Goal: Check status: Check status

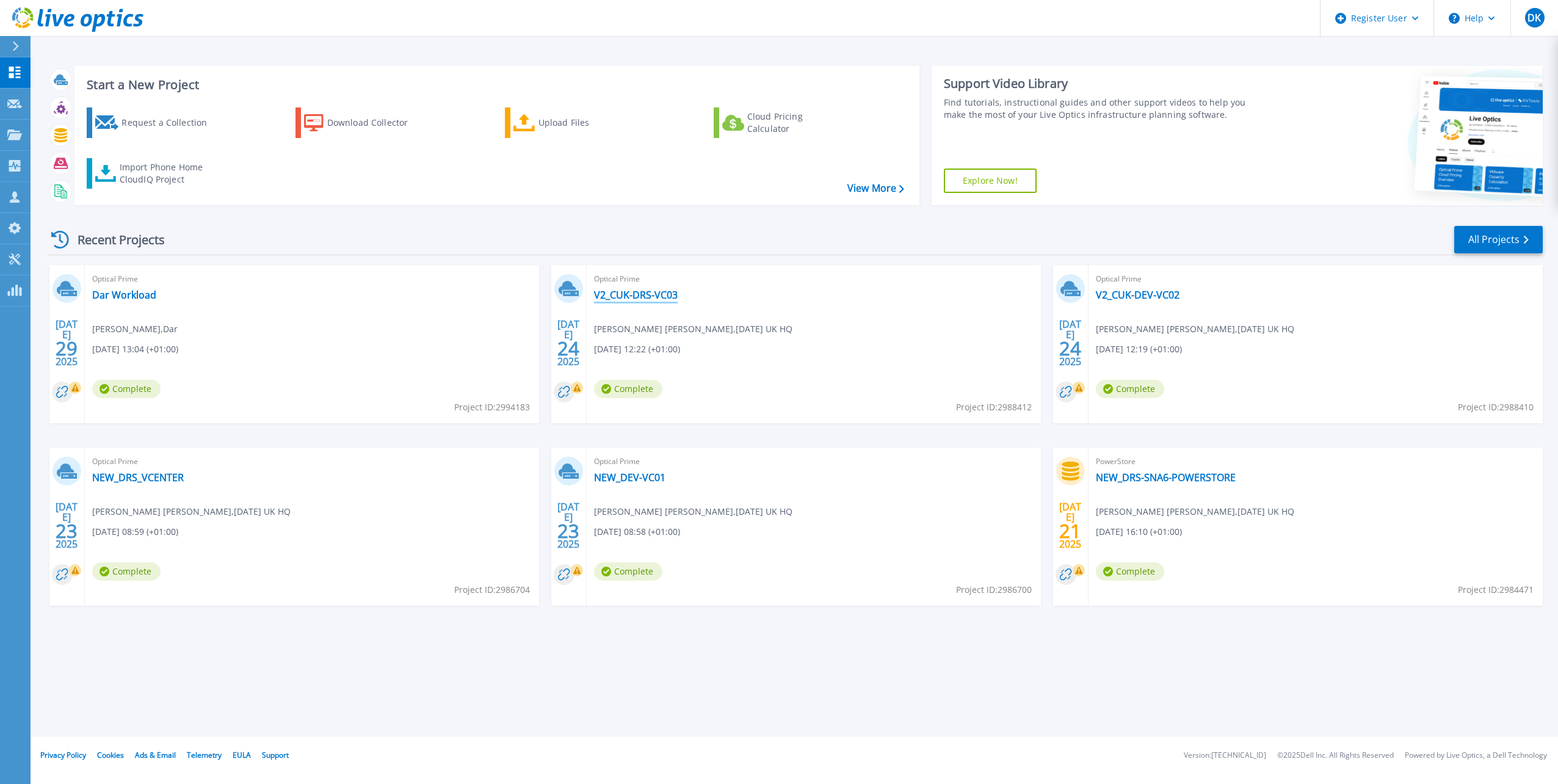
click at [653, 296] on link "V2_CUK-DRS-VC03" at bounding box center [636, 295] width 84 height 12
click at [1160, 297] on link "V2_CUK-DEV-VC02" at bounding box center [1137, 295] width 84 height 12
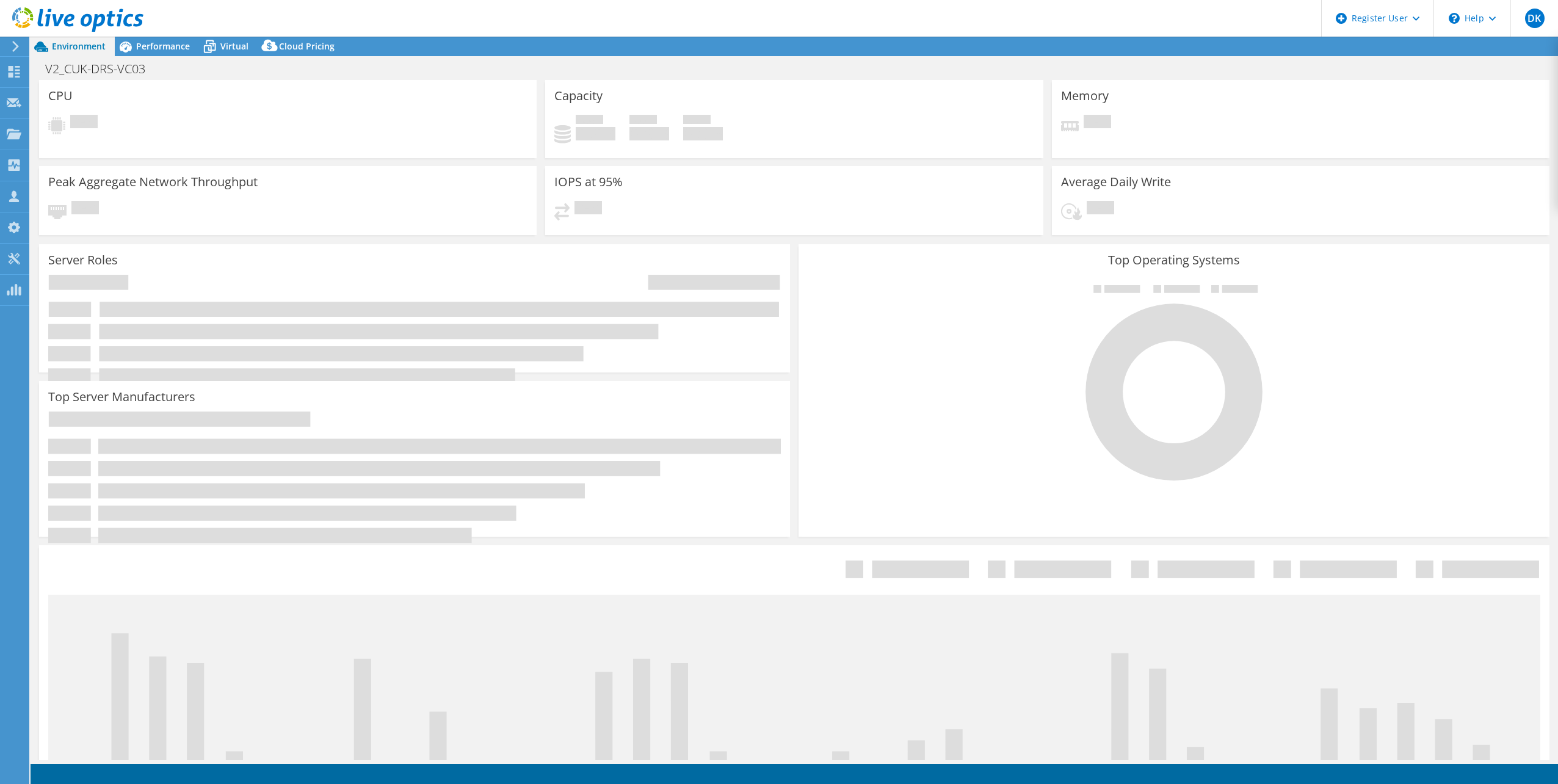
select select "EULondon"
select select "GBP"
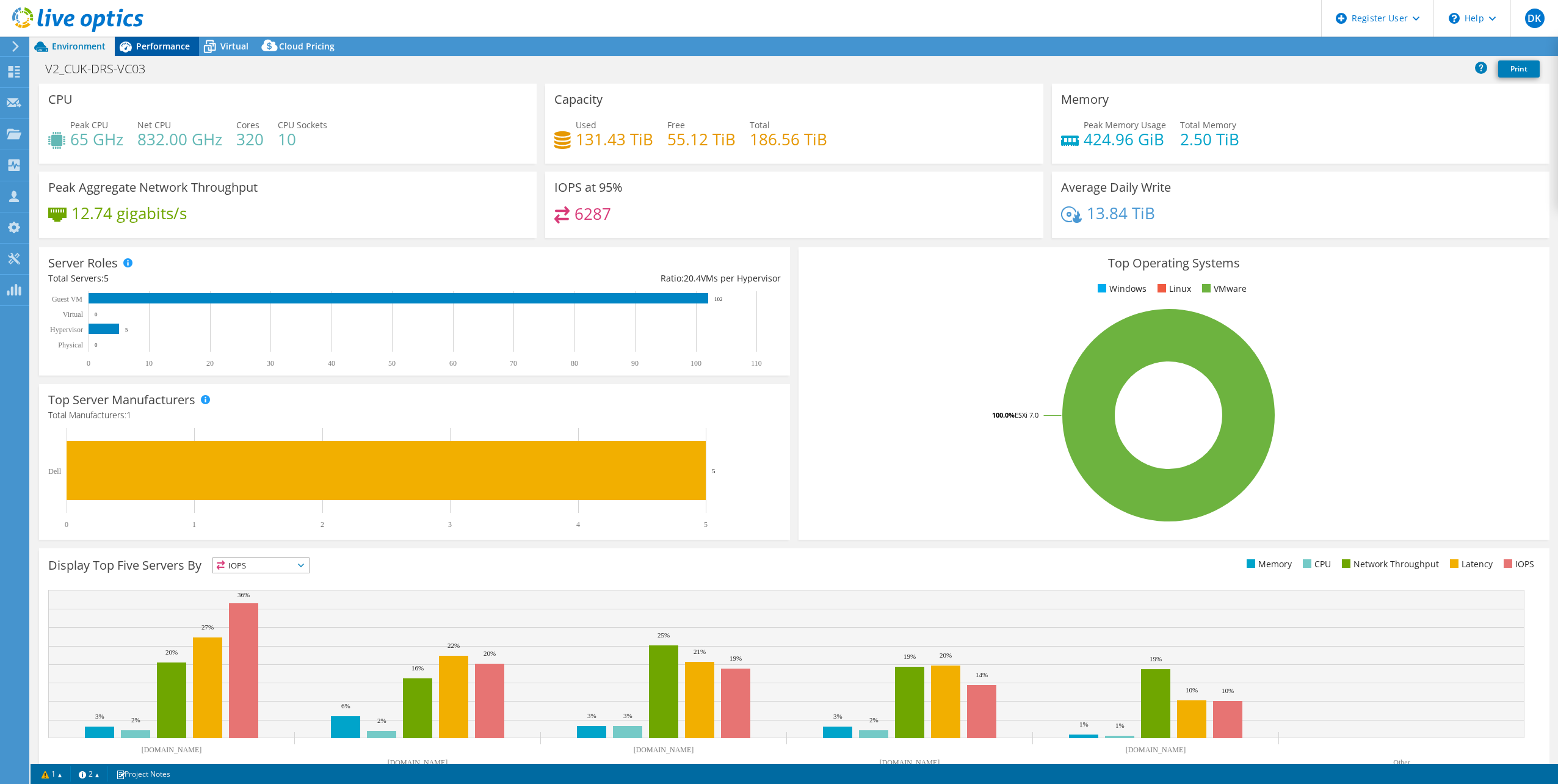
click at [165, 50] on span "Performance" at bounding box center [163, 46] width 54 height 12
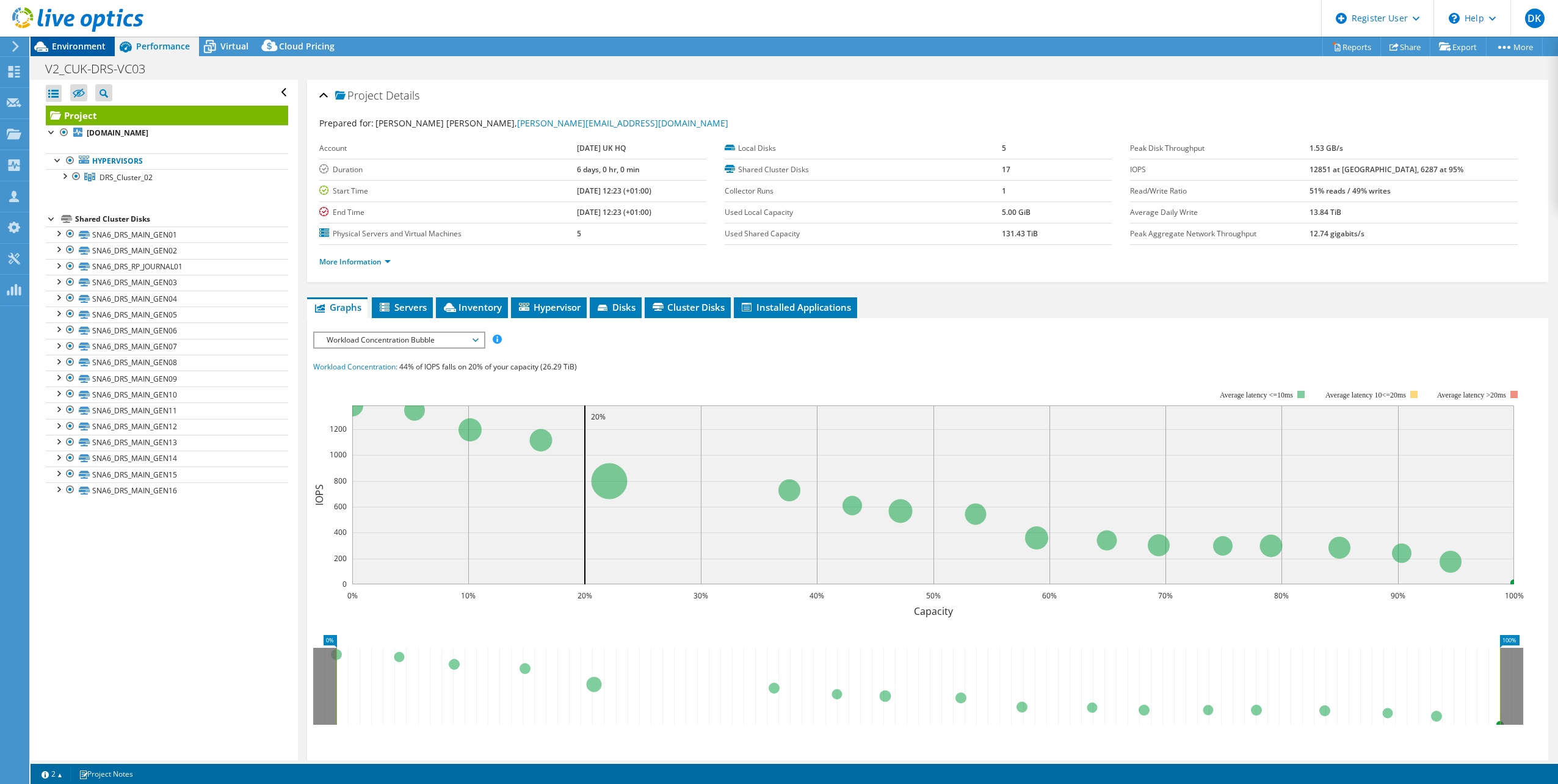
click at [90, 48] on span "Environment" at bounding box center [79, 46] width 54 height 12
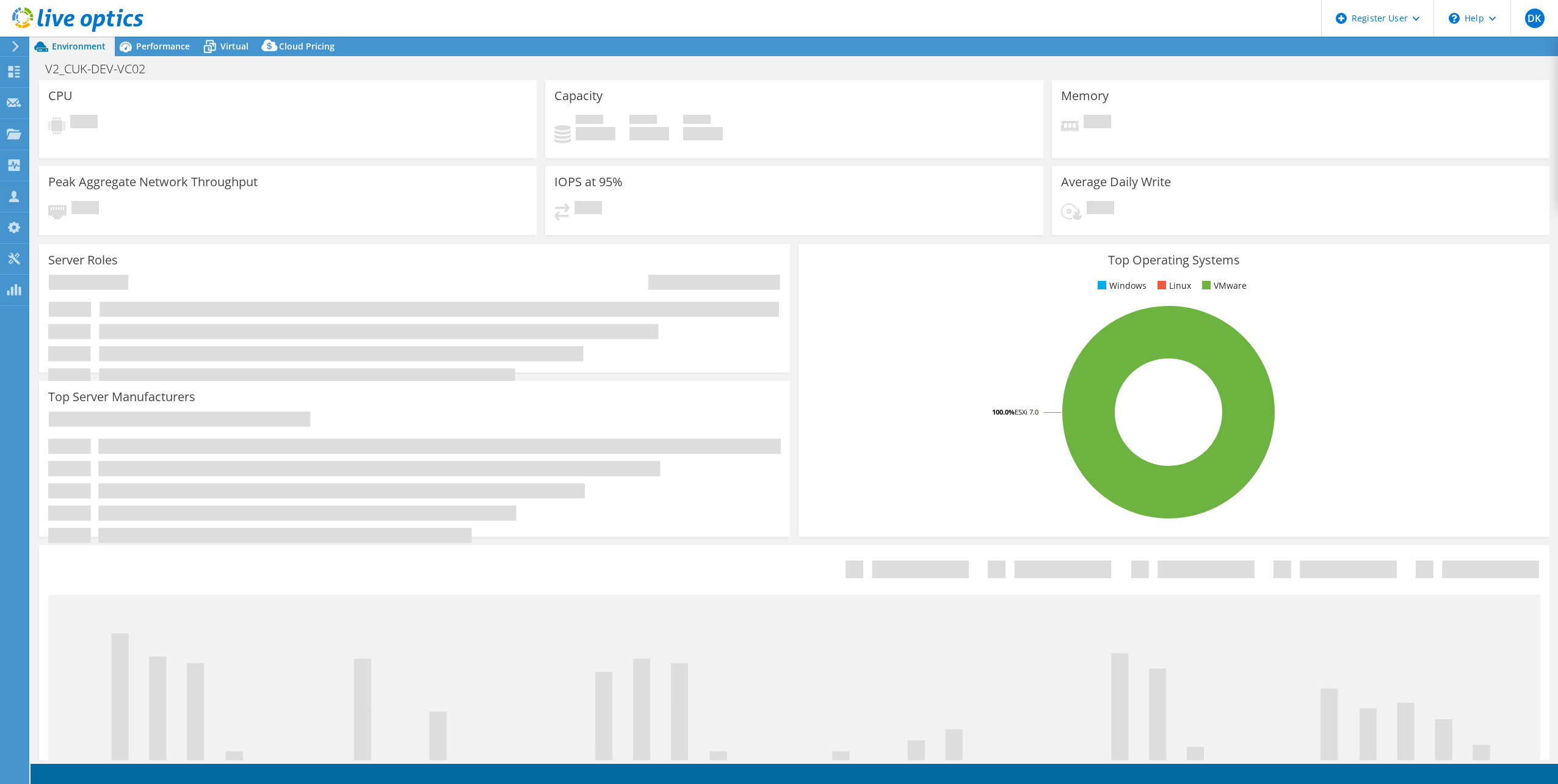
select select "EULondon"
select select "GBP"
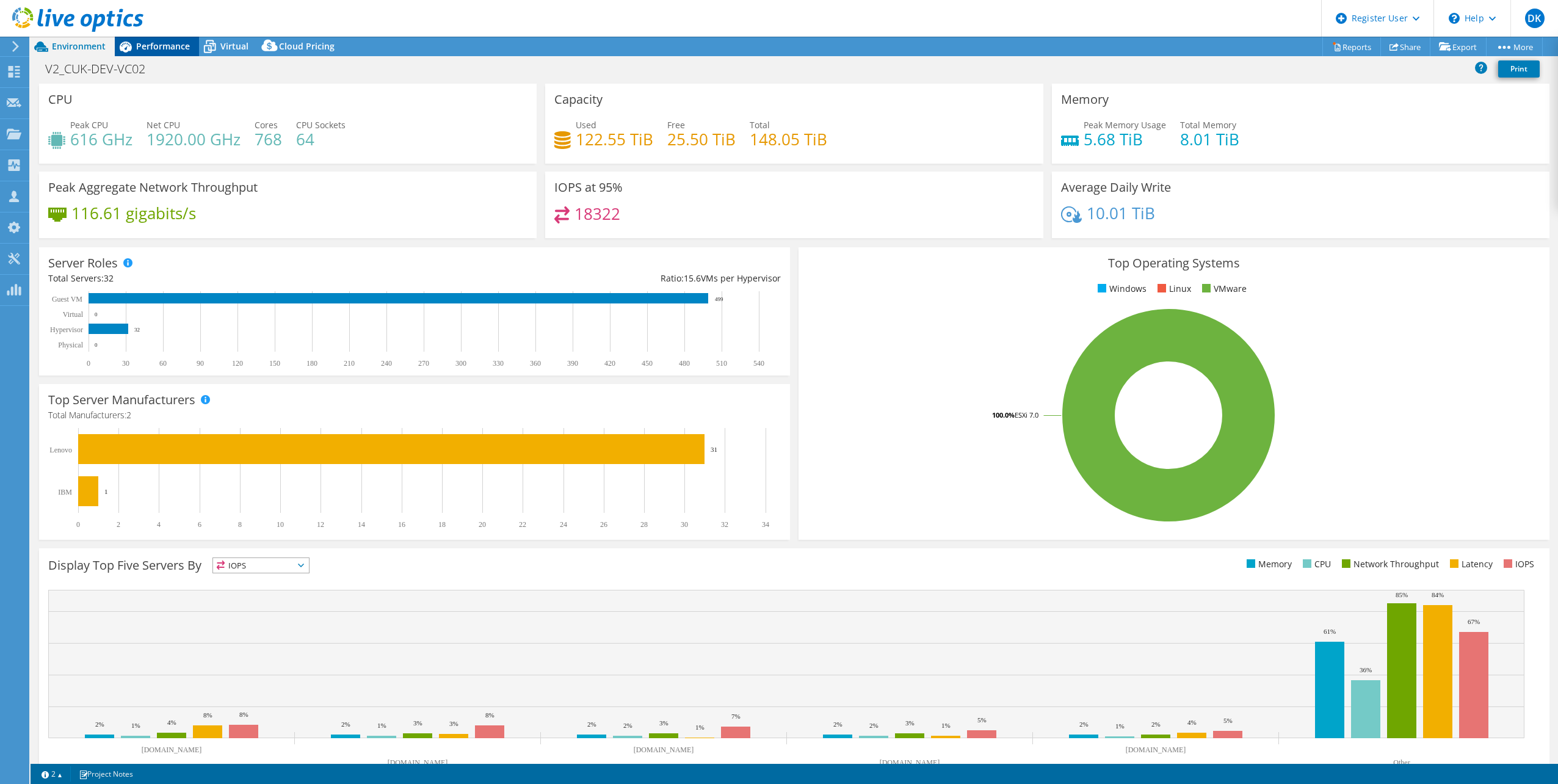
click at [174, 50] on span "Performance" at bounding box center [163, 46] width 54 height 12
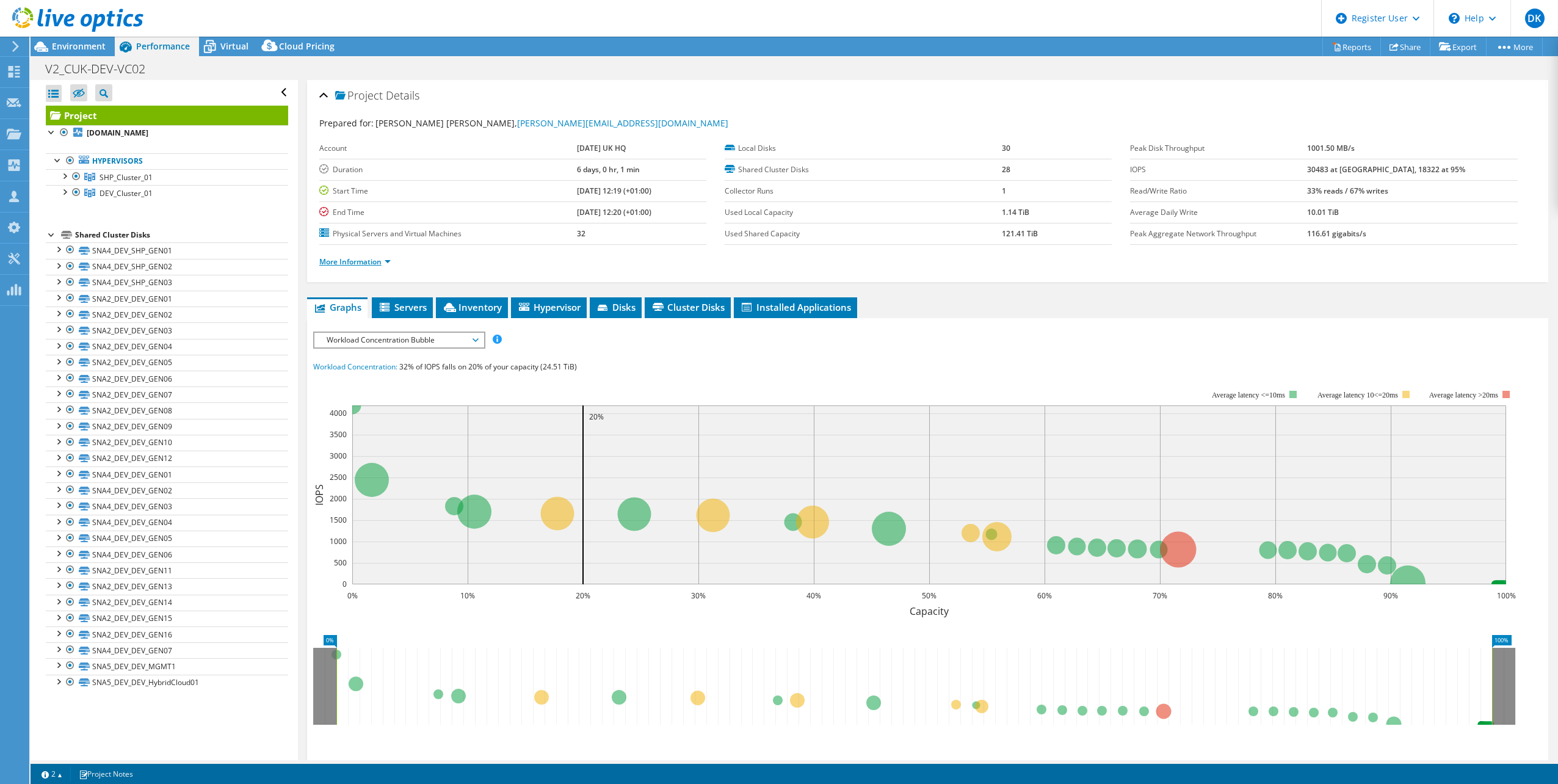
click at [348, 265] on link "More Information" at bounding box center [355, 261] width 71 height 10
